Goal: Information Seeking & Learning: Learn about a topic

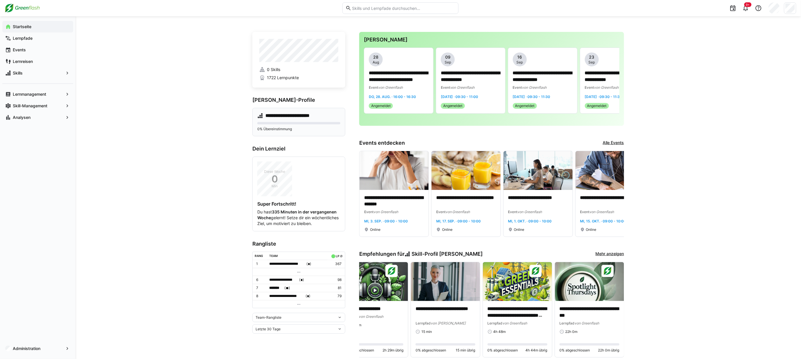
click at [293, 115] on h4 "**********" at bounding box center [292, 116] width 54 height 6
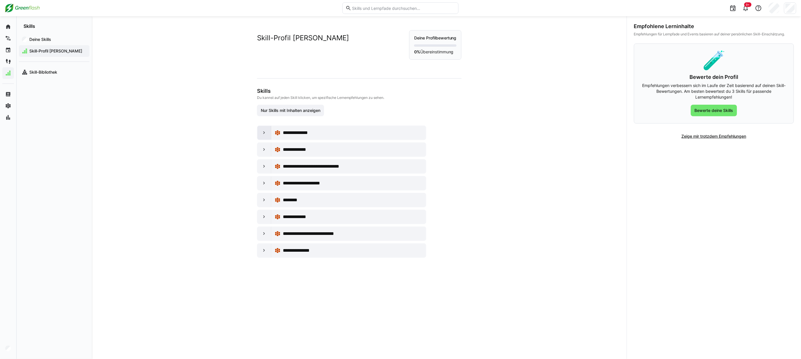
click at [264, 134] on eds-icon at bounding box center [264, 133] width 6 height 6
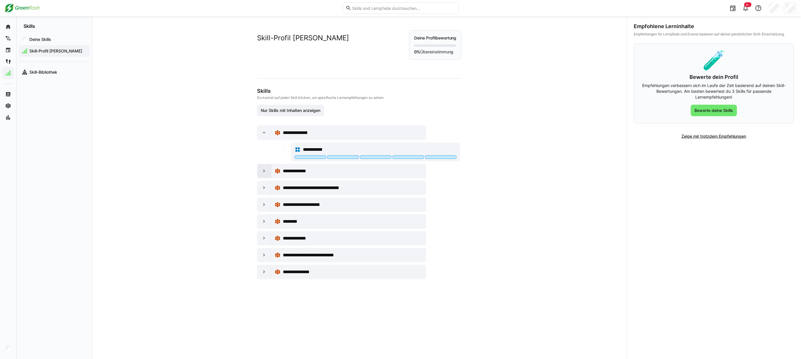
click at [262, 172] on eds-icon at bounding box center [264, 171] width 6 height 6
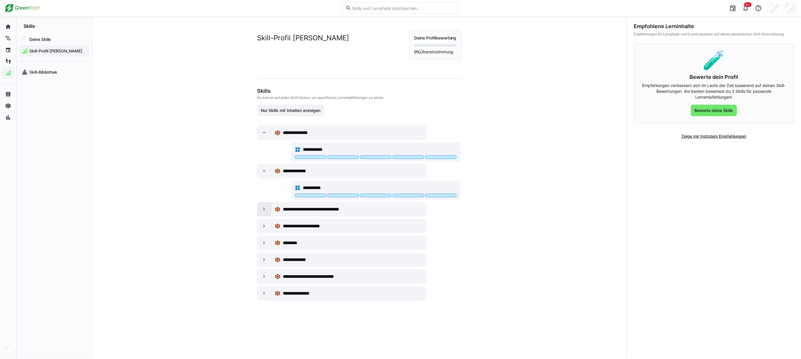
click at [263, 210] on eds-icon at bounding box center [264, 210] width 6 height 6
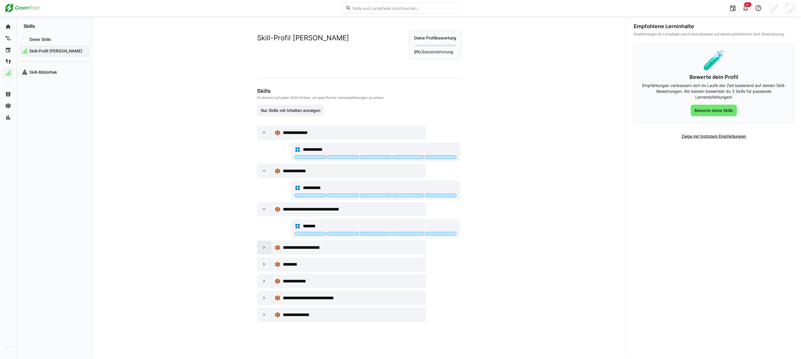
click at [261, 249] on eds-icon at bounding box center [264, 248] width 6 height 6
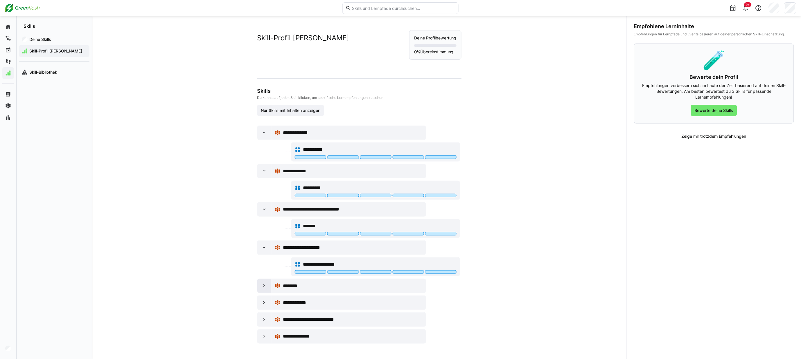
click at [263, 286] on eds-icon at bounding box center [264, 286] width 6 height 6
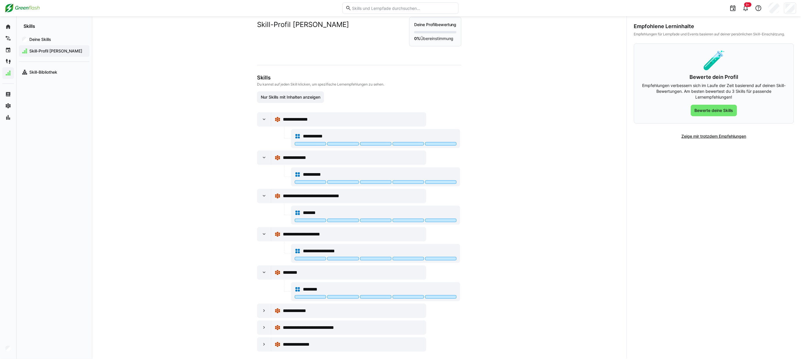
scroll to position [21, 0]
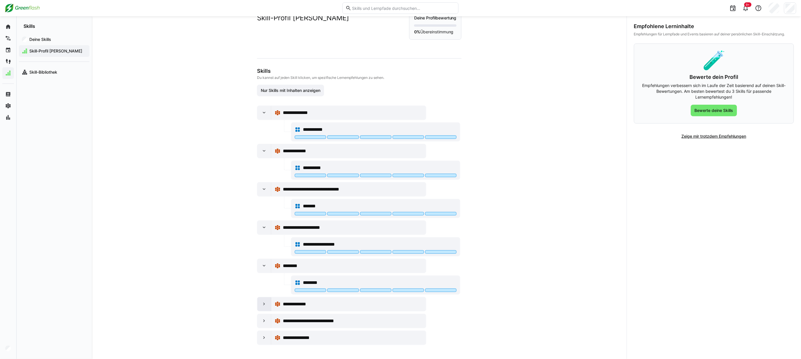
click at [265, 306] on eds-icon at bounding box center [264, 305] width 6 height 6
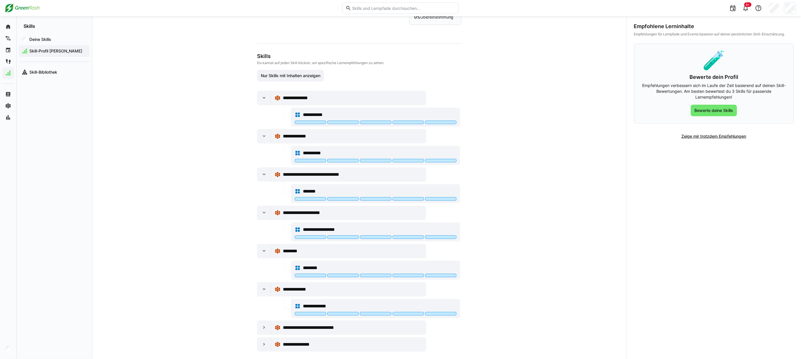
scroll to position [42, 0]
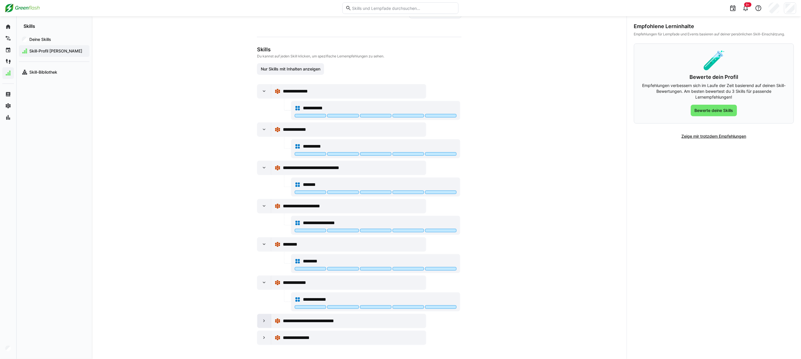
click at [262, 322] on eds-icon at bounding box center [264, 321] width 6 height 6
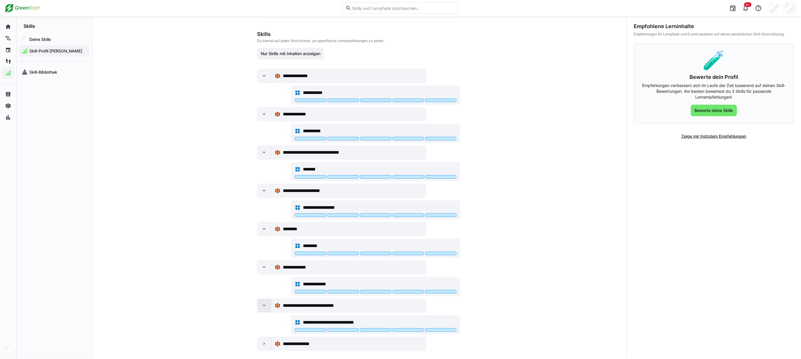
scroll to position [63, 0]
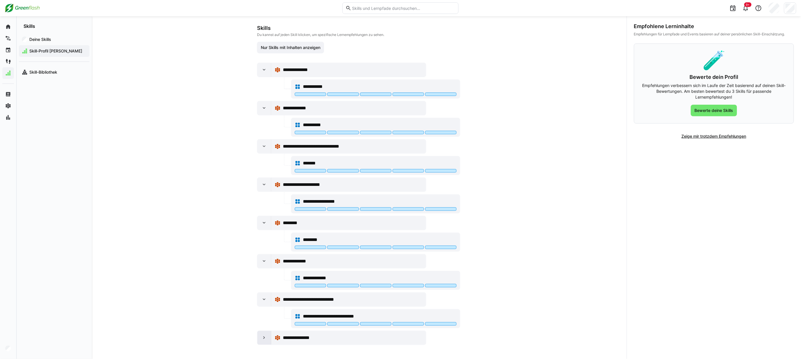
click at [261, 340] on eds-icon at bounding box center [264, 338] width 6 height 6
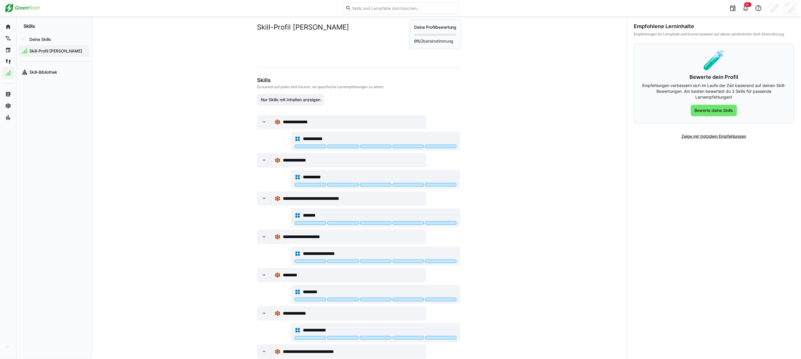
scroll to position [0, 0]
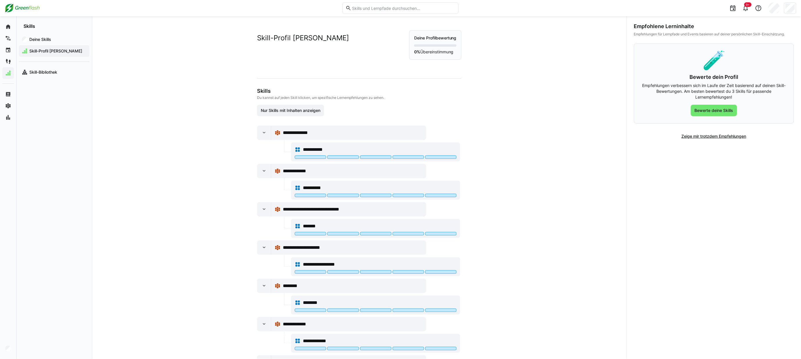
click at [195, 67] on div "**********" at bounding box center [359, 187] width 535 height 343
click at [0, 0] on app-navigation-label "Skill-Bibliothek" at bounding box center [0, 0] width 0 height 0
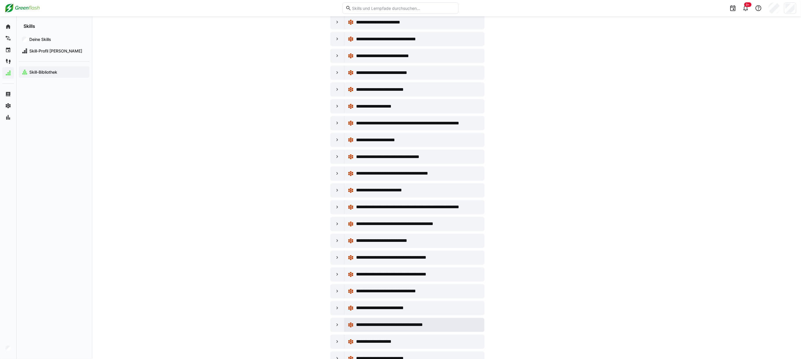
scroll to position [387, 0]
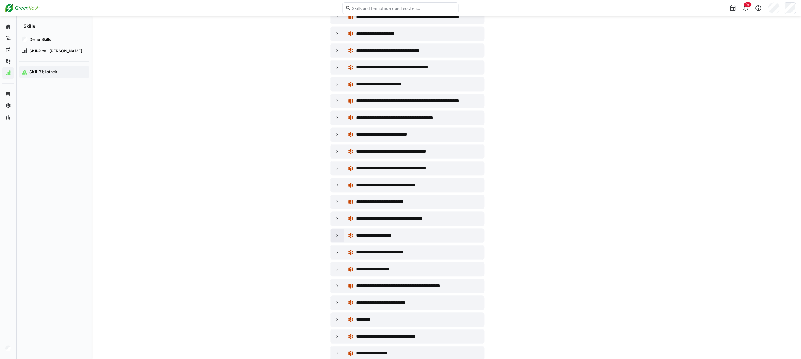
click at [335, 239] on eds-icon at bounding box center [337, 236] width 6 height 6
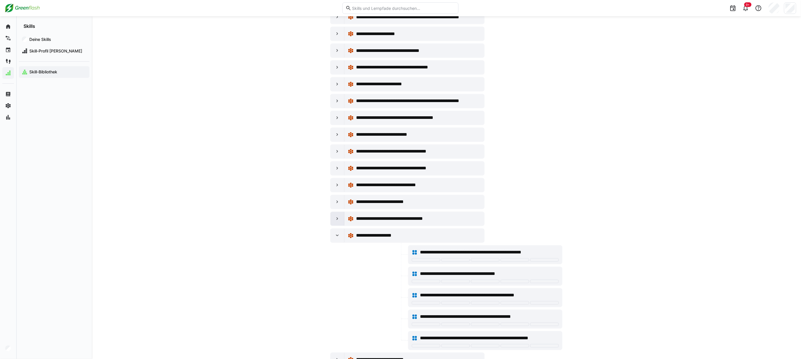
click at [338, 217] on div at bounding box center [337, 219] width 14 height 14
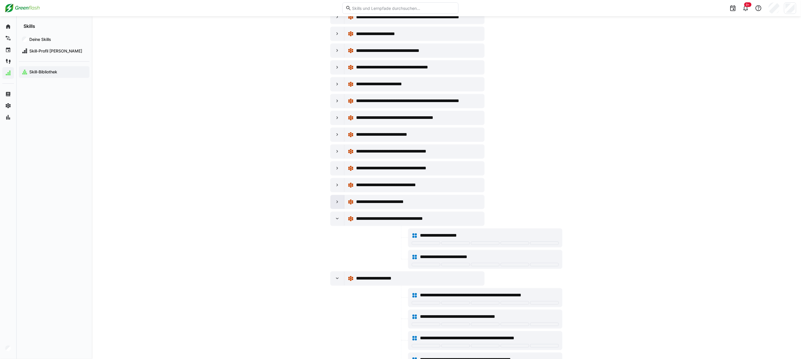
click at [337, 205] on eds-icon at bounding box center [337, 202] width 6 height 6
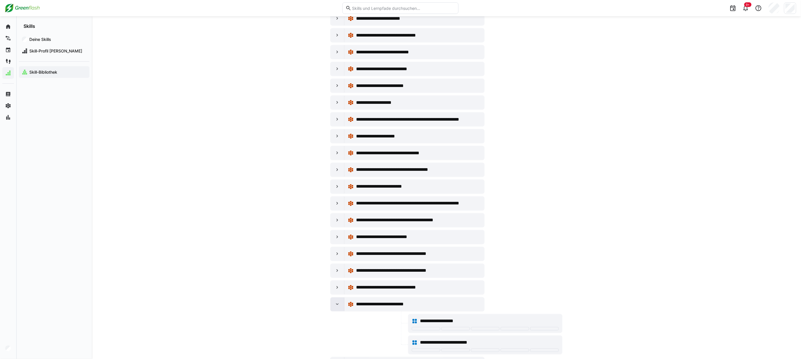
scroll to position [290, 0]
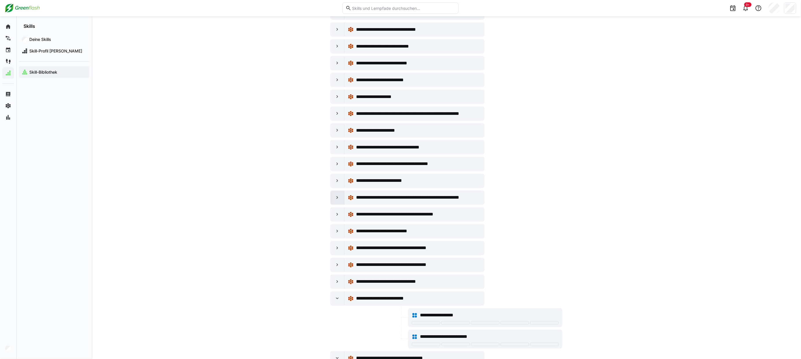
click at [337, 200] on eds-icon at bounding box center [337, 198] width 6 height 6
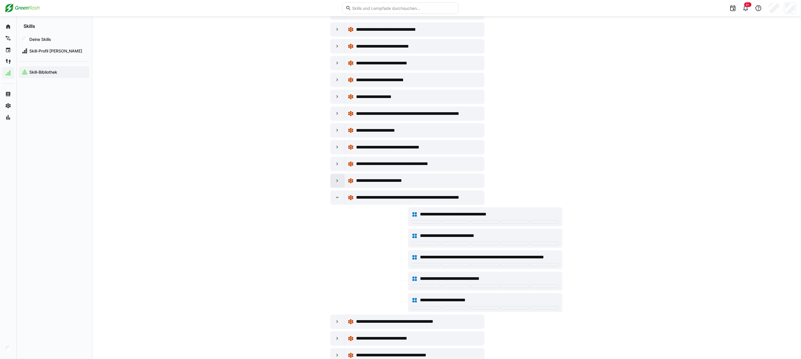
click at [338, 181] on eds-icon at bounding box center [337, 181] width 6 height 6
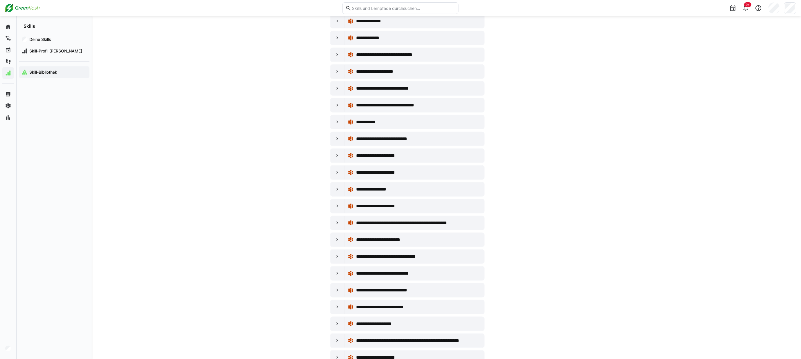
scroll to position [0, 0]
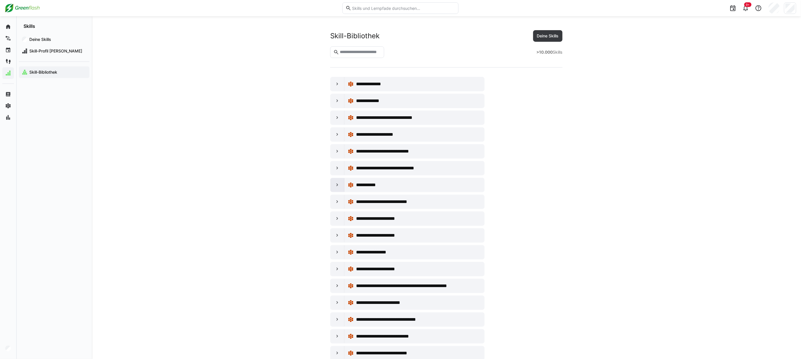
click at [337, 186] on eds-icon at bounding box center [337, 185] width 6 height 6
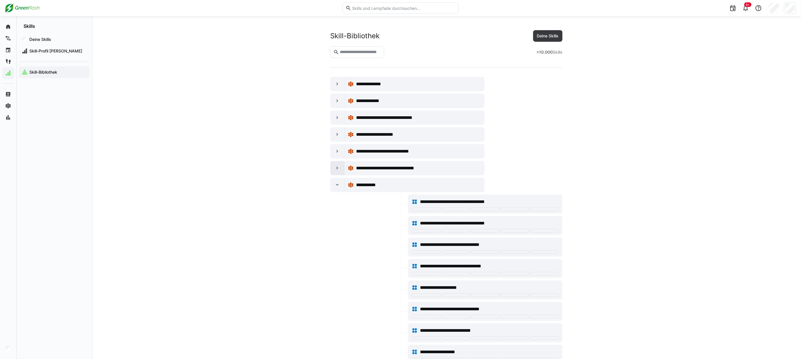
click at [335, 169] on eds-icon at bounding box center [337, 168] width 6 height 6
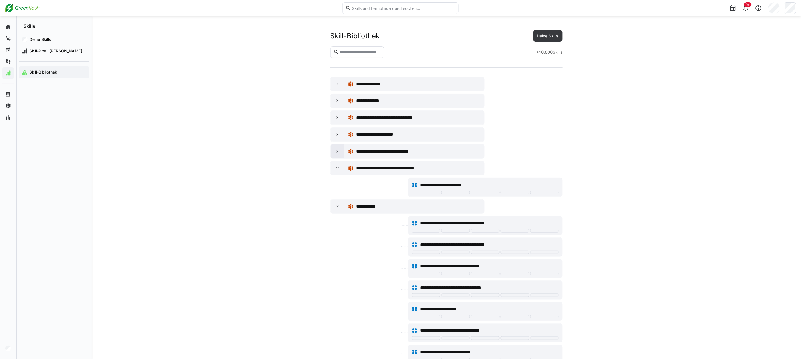
click at [338, 153] on eds-icon at bounding box center [337, 152] width 6 height 6
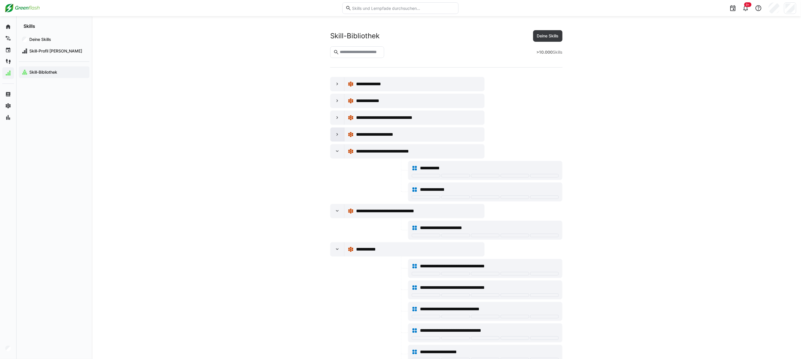
click at [336, 137] on eds-icon at bounding box center [337, 135] width 6 height 6
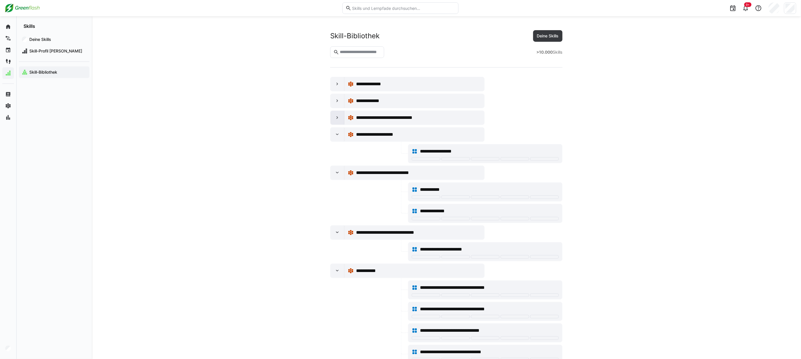
click at [336, 116] on eds-icon at bounding box center [337, 118] width 6 height 6
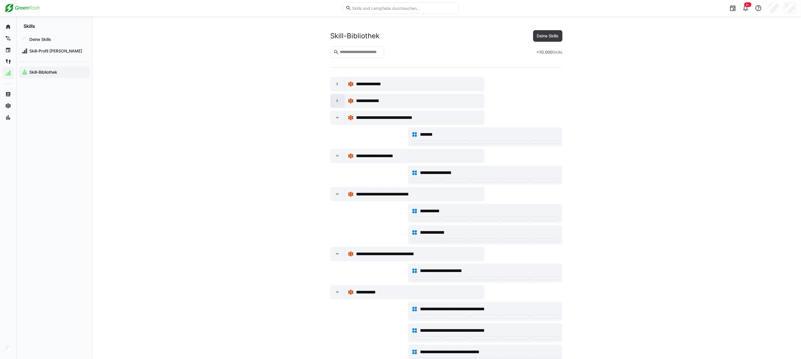
click at [337, 103] on eds-icon at bounding box center [337, 101] width 6 height 6
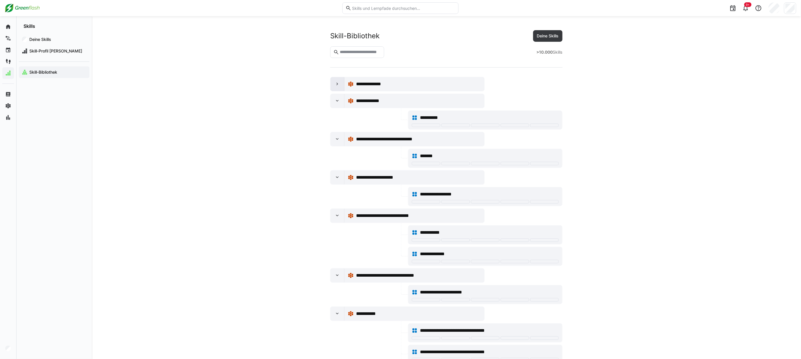
click at [337, 86] on eds-icon at bounding box center [337, 84] width 6 height 6
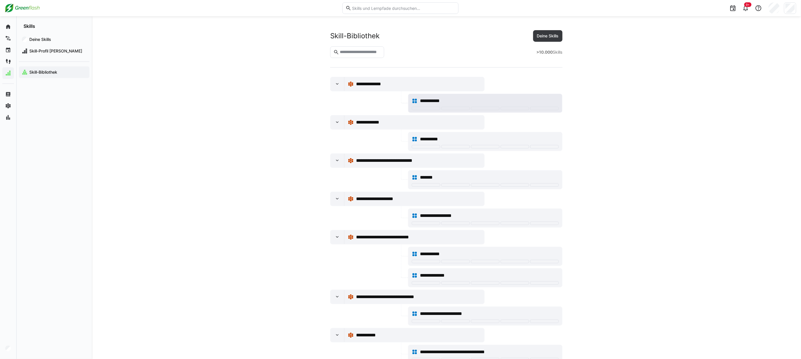
click at [428, 100] on span "**********" at bounding box center [433, 101] width 27 height 7
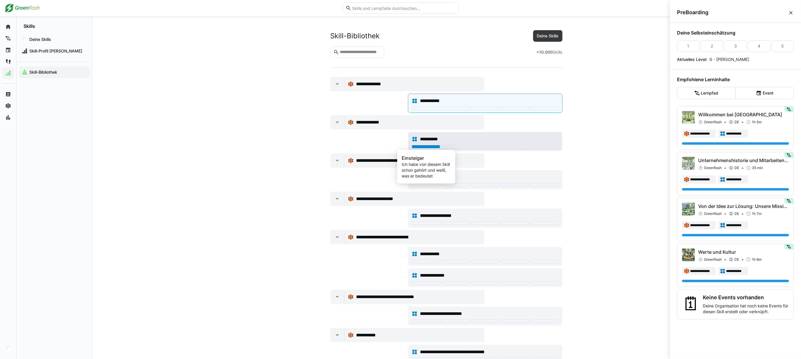
click at [421, 146] on div at bounding box center [426, 146] width 28 height 3
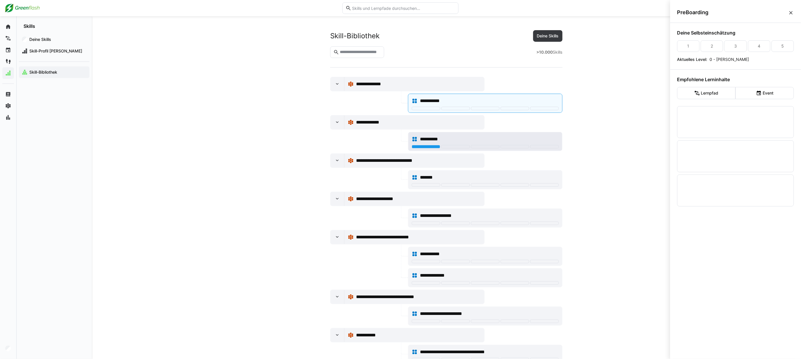
click at [421, 137] on span "**********" at bounding box center [433, 139] width 26 height 7
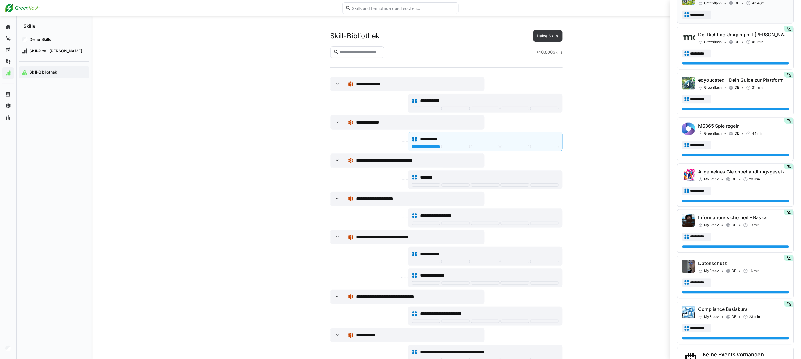
scroll to position [415, 0]
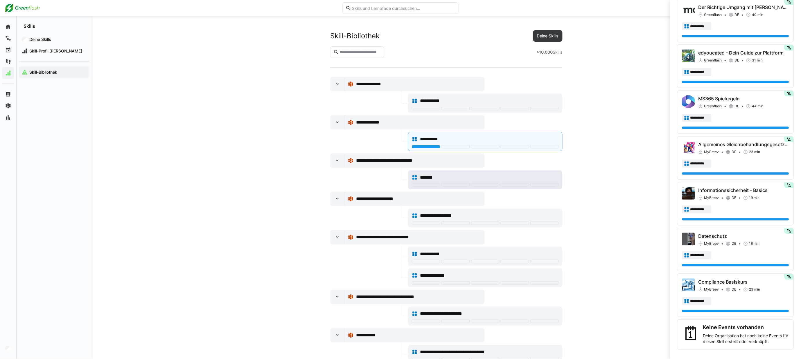
click at [430, 177] on span "*******" at bounding box center [429, 177] width 18 height 7
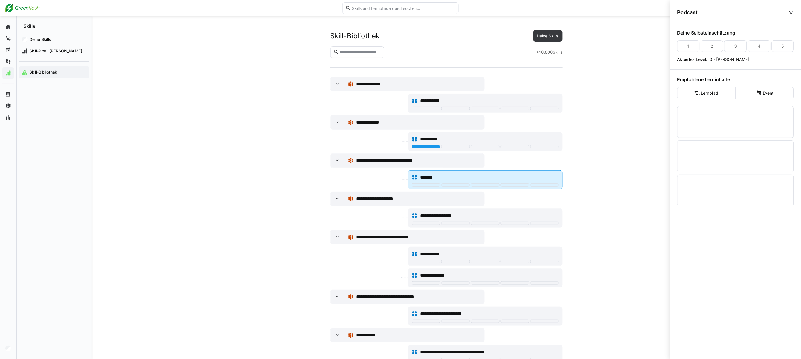
scroll to position [0, 0]
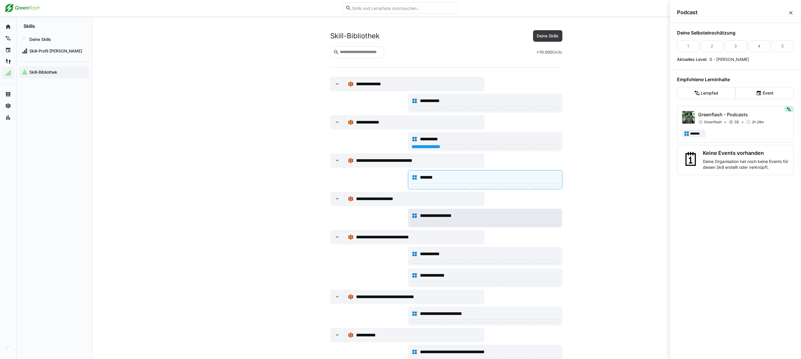
click at [433, 215] on span "**********" at bounding box center [441, 215] width 42 height 7
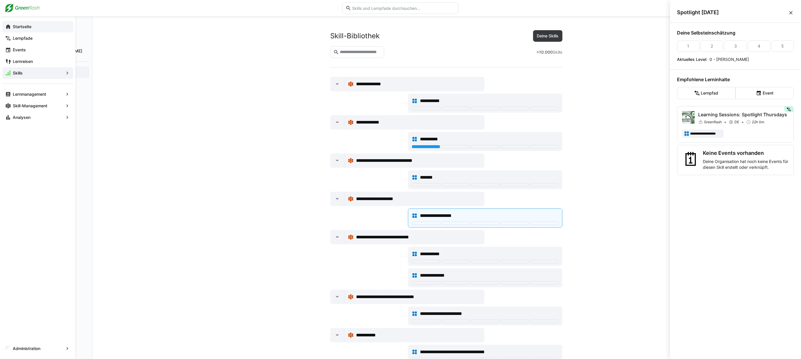
click at [9, 26] on eds-icon at bounding box center [8, 27] width 6 height 6
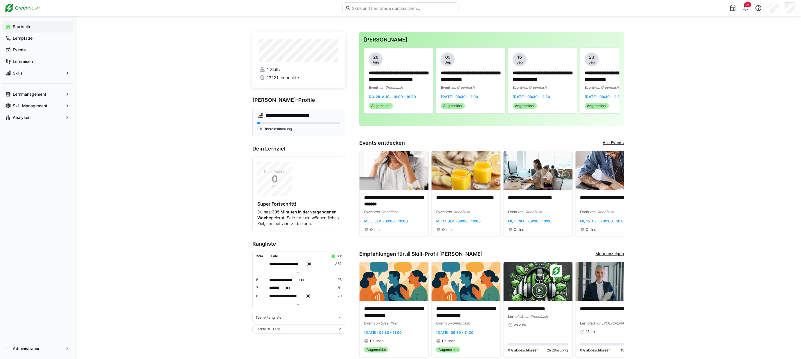
click at [275, 116] on h4 "**********" at bounding box center [292, 116] width 54 height 6
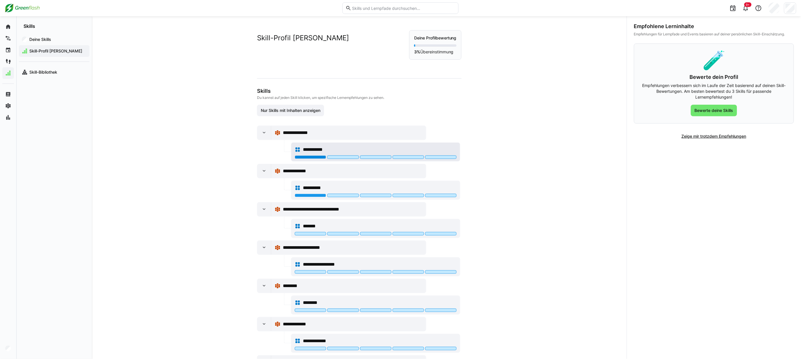
click at [306, 157] on div at bounding box center [310, 157] width 31 height 3
click at [354, 157] on div at bounding box center [342, 157] width 31 height 3
click at [379, 158] on div at bounding box center [375, 157] width 31 height 3
click at [410, 157] on div at bounding box center [407, 157] width 31 height 3
click at [446, 156] on div at bounding box center [440, 157] width 31 height 3
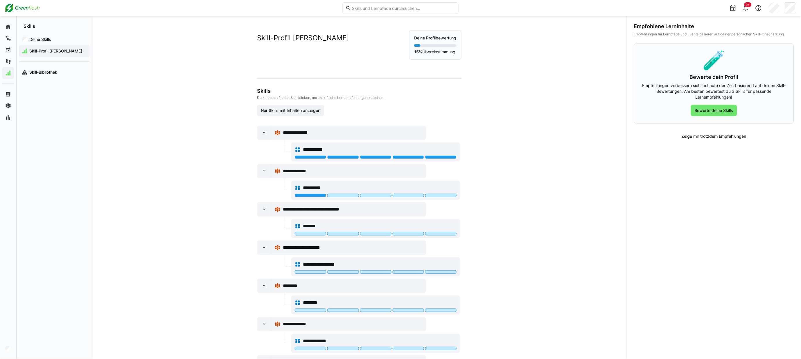
click at [564, 186] on div "**********" at bounding box center [359, 187] width 535 height 343
click at [341, 196] on div at bounding box center [342, 195] width 31 height 3
click at [379, 198] on div at bounding box center [376, 196] width 162 height 5
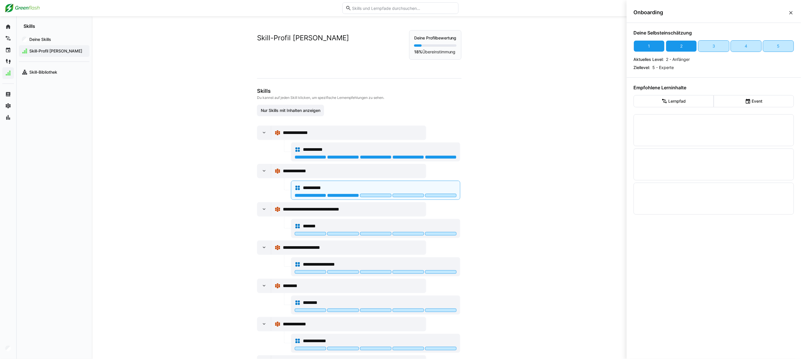
click at [526, 208] on div "**********" at bounding box center [359, 187] width 535 height 343
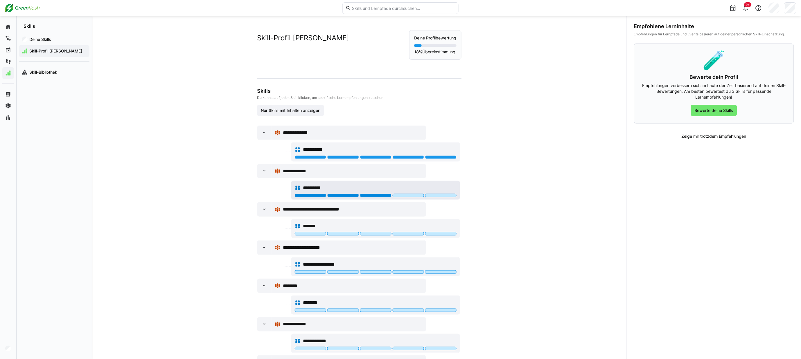
click at [369, 194] on div at bounding box center [375, 195] width 31 height 3
click at [409, 195] on div at bounding box center [407, 195] width 31 height 3
click at [442, 195] on div at bounding box center [440, 195] width 31 height 3
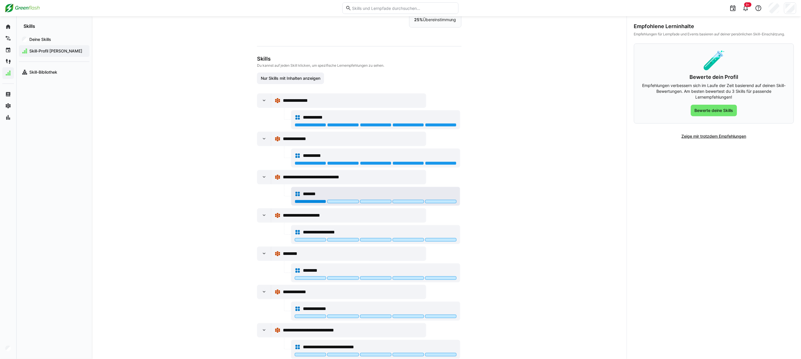
click at [312, 201] on div at bounding box center [310, 201] width 31 height 3
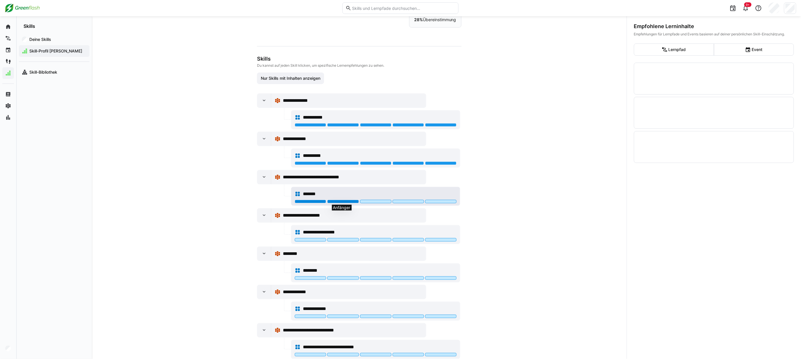
click at [347, 202] on div at bounding box center [342, 201] width 31 height 3
click at [372, 201] on div at bounding box center [375, 201] width 31 height 3
click at [409, 203] on div at bounding box center [407, 201] width 31 height 3
click at [439, 201] on div at bounding box center [440, 201] width 31 height 3
click at [441, 203] on div at bounding box center [440, 201] width 31 height 3
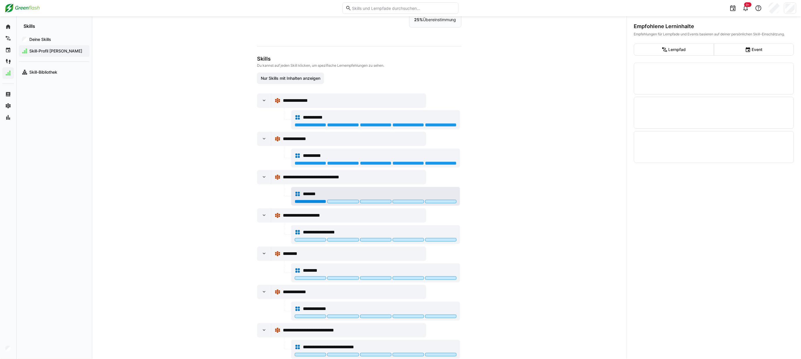
click at [311, 203] on div at bounding box center [310, 201] width 31 height 3
click at [338, 201] on div at bounding box center [342, 201] width 31 height 3
click at [380, 202] on div at bounding box center [375, 201] width 31 height 3
click at [406, 202] on div at bounding box center [407, 201] width 31 height 3
click at [434, 202] on div at bounding box center [440, 201] width 31 height 3
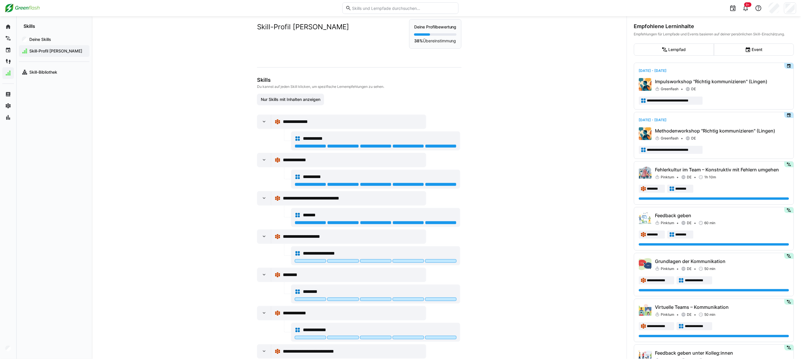
scroll to position [0, 0]
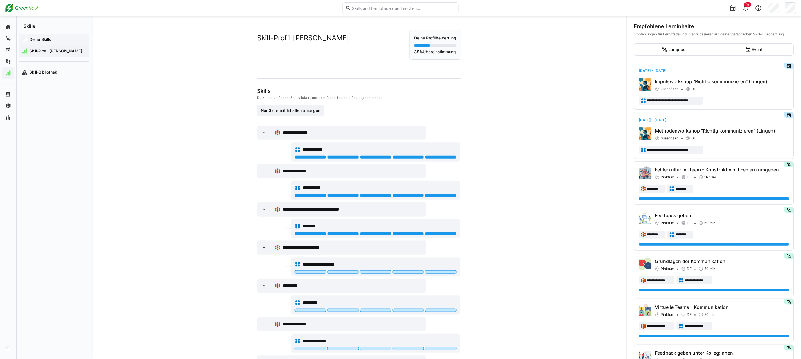
click at [0, 0] on app-navigation-label "Deine Skills" at bounding box center [0, 0] width 0 height 0
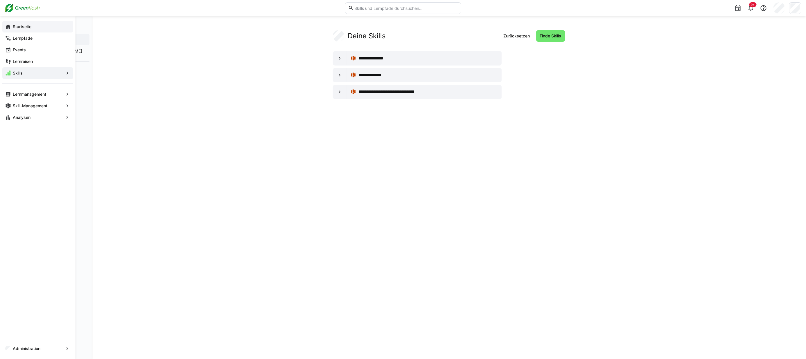
click at [8, 27] on eds-icon at bounding box center [8, 27] width 6 height 6
